Goal: Transaction & Acquisition: Purchase product/service

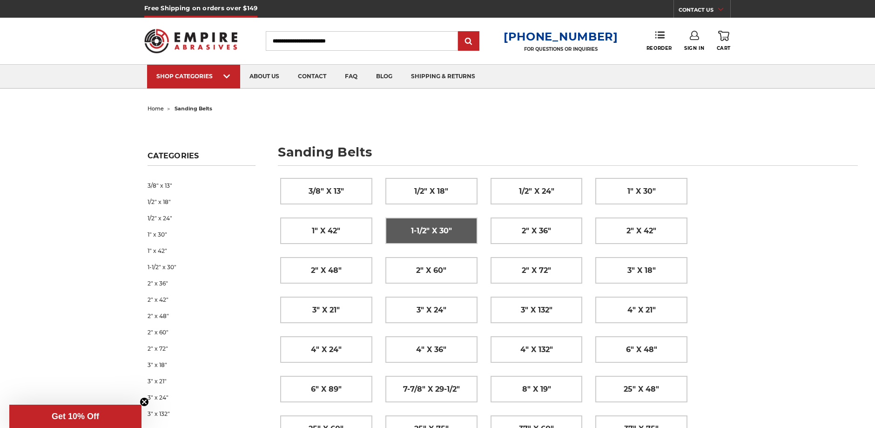
click at [438, 234] on span "1-1/2" x 30"" at bounding box center [431, 231] width 41 height 16
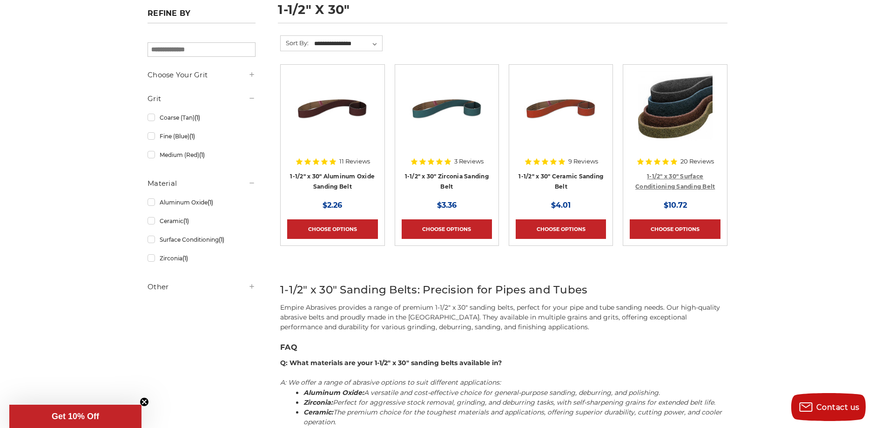
click at [696, 183] on link "1-1/2" x 30" Surface Conditioning Sanding Belt" at bounding box center [675, 182] width 80 height 18
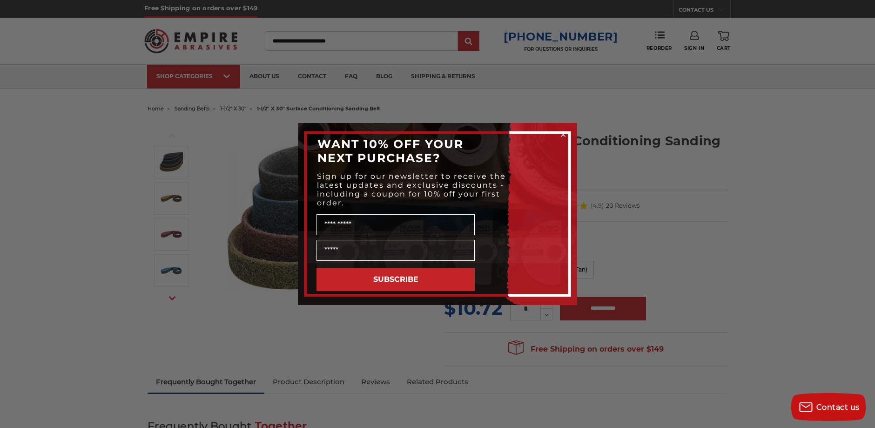
click at [561, 131] on circle "Close dialog" at bounding box center [563, 134] width 9 height 9
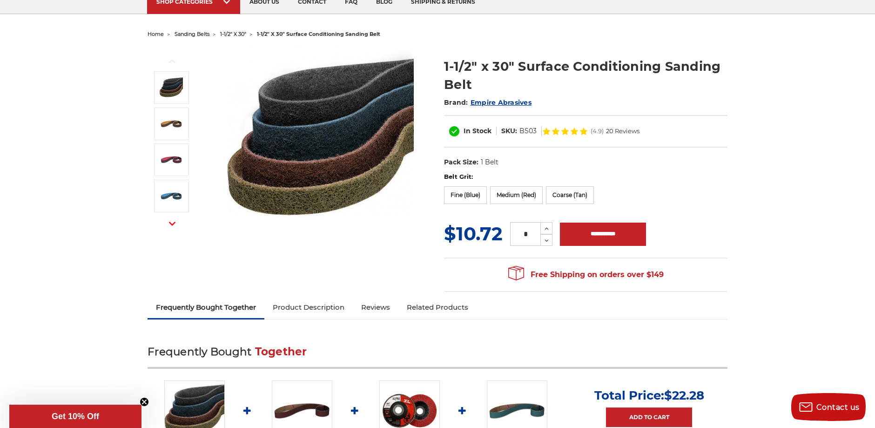
scroll to position [47, 0]
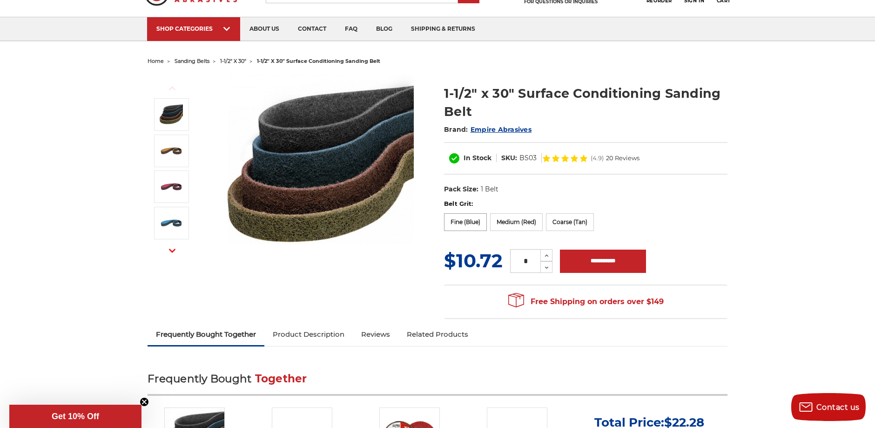
click at [469, 222] on label "Fine (Blue)" at bounding box center [465, 222] width 43 height 18
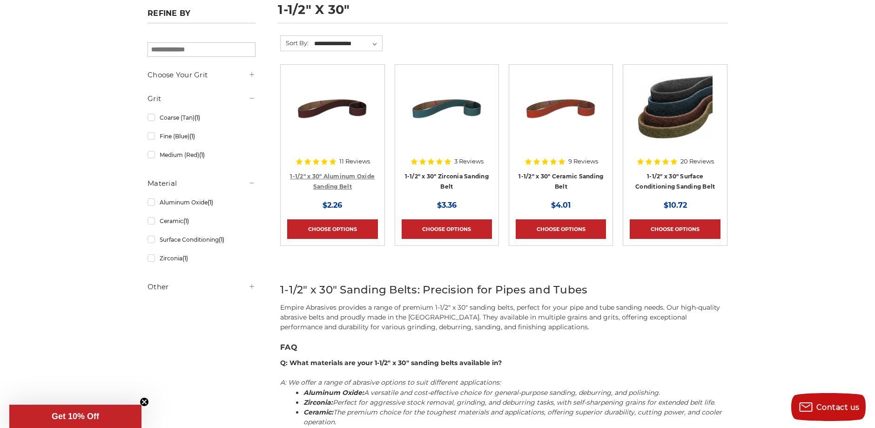
click at [333, 174] on link "1-1/2" x 30" Aluminum Oxide Sanding Belt" at bounding box center [332, 182] width 85 height 18
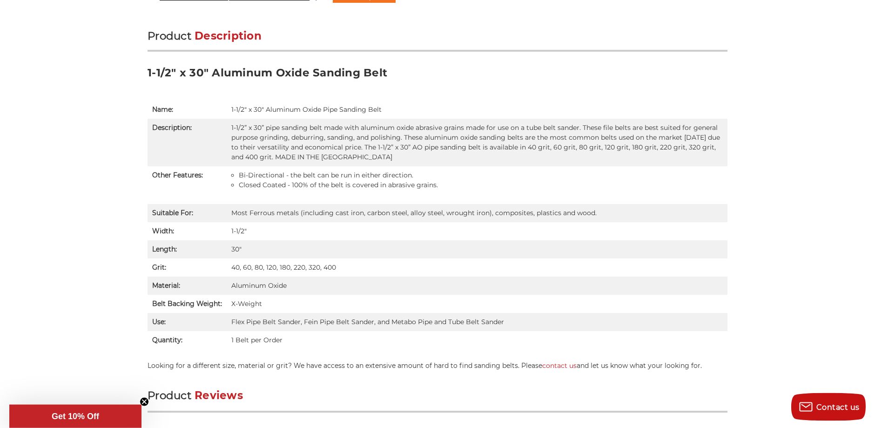
scroll to position [570, 0]
